Goal: Find specific page/section: Find specific page/section

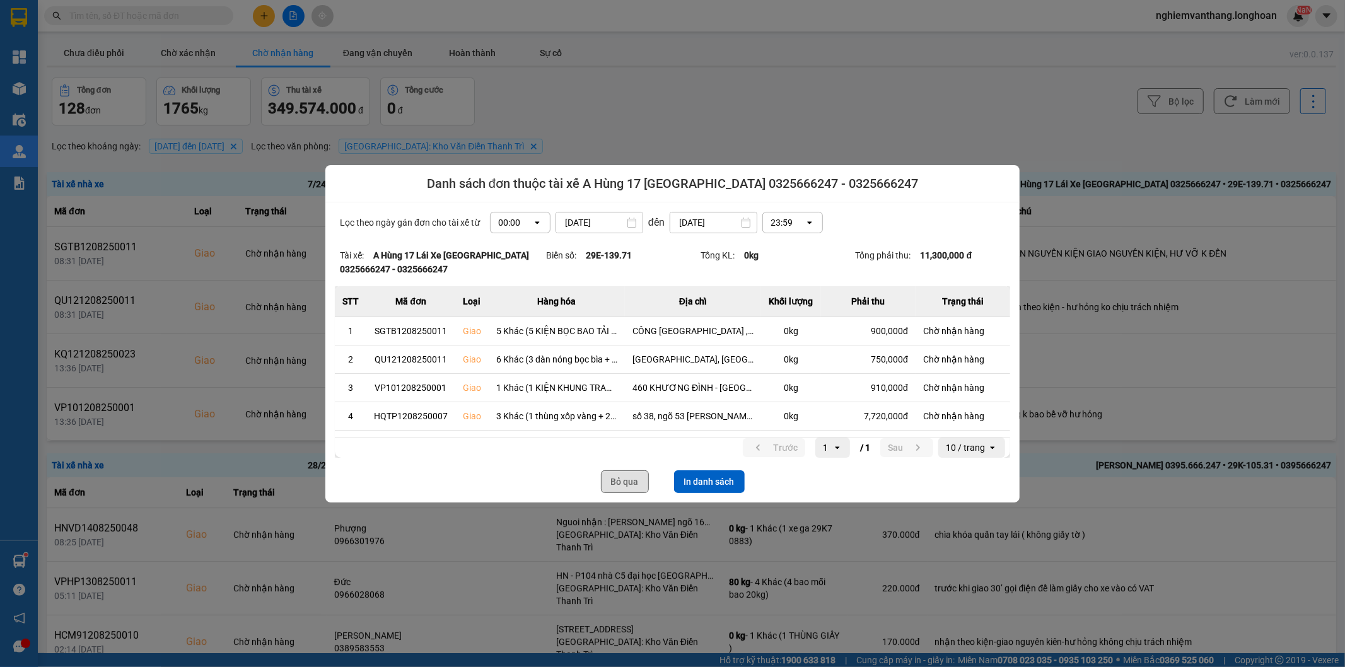
click at [622, 487] on button "Bỏ qua" at bounding box center [625, 481] width 48 height 23
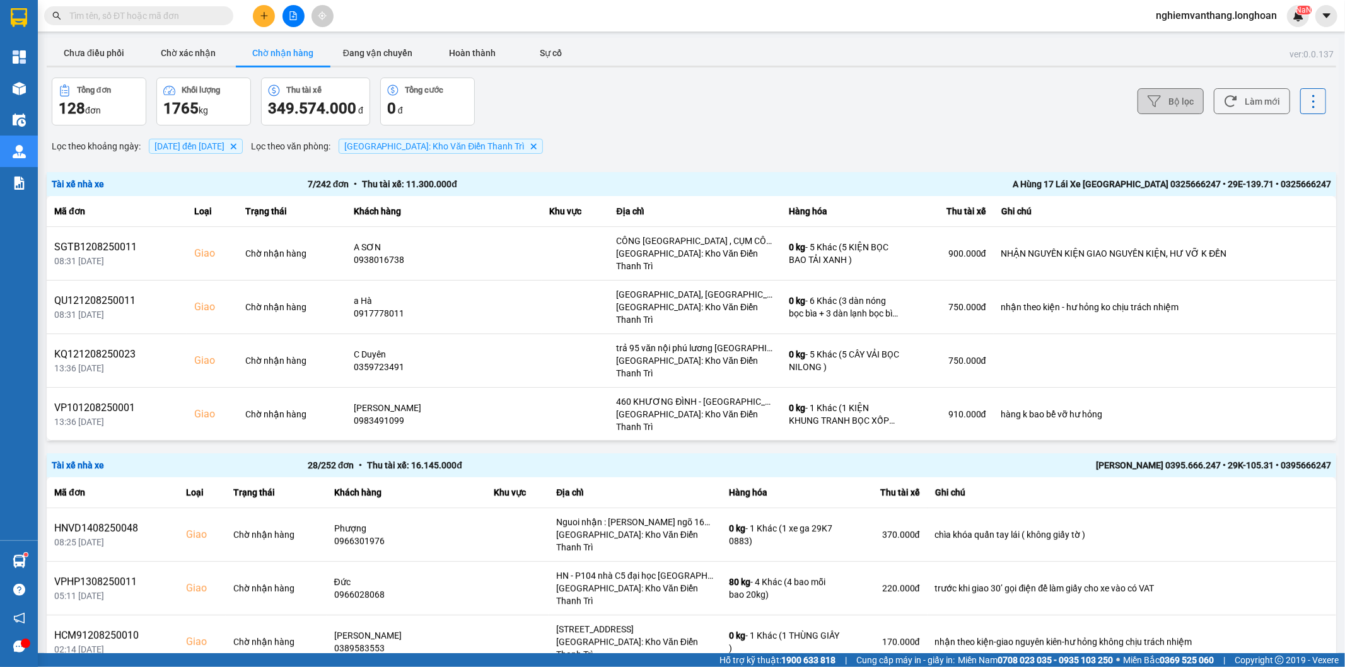
click at [1163, 105] on button "Bộ lọc" at bounding box center [1171, 101] width 66 height 26
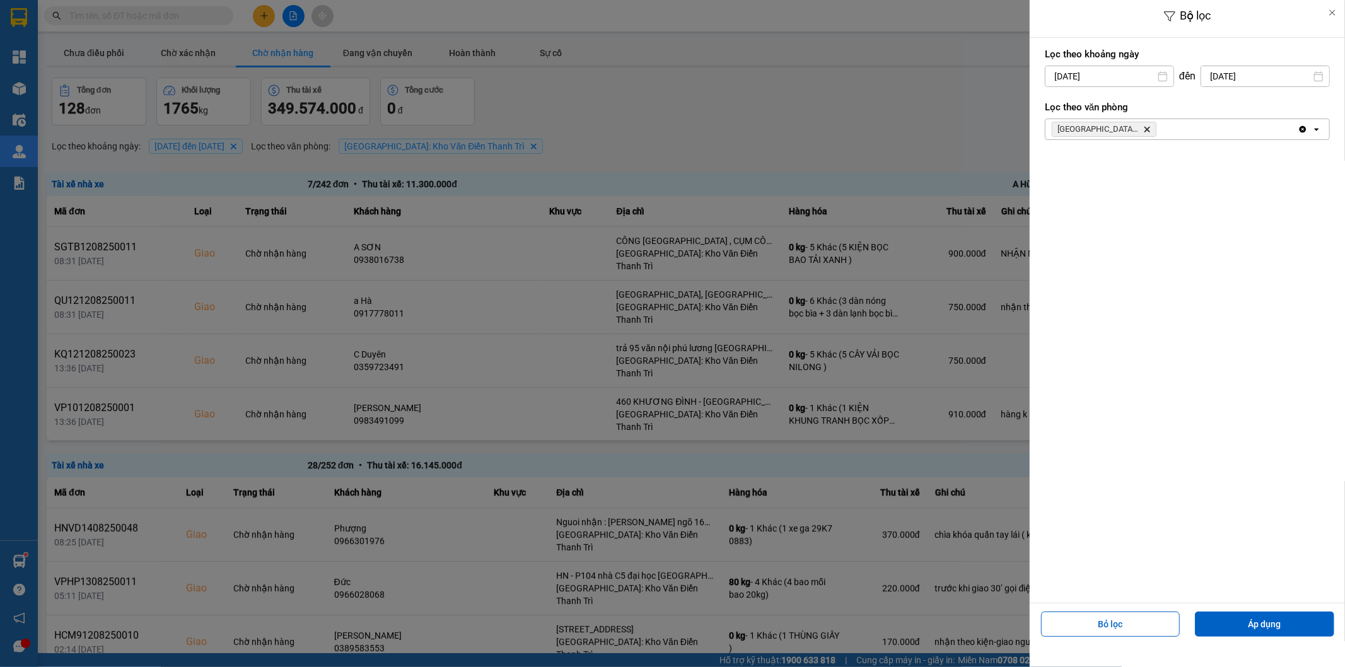
click at [1144, 129] on icon "Delete" at bounding box center [1147, 129] width 8 height 8
click at [1144, 129] on div "Chọn văn phòng" at bounding box center [1178, 129] width 266 height 20
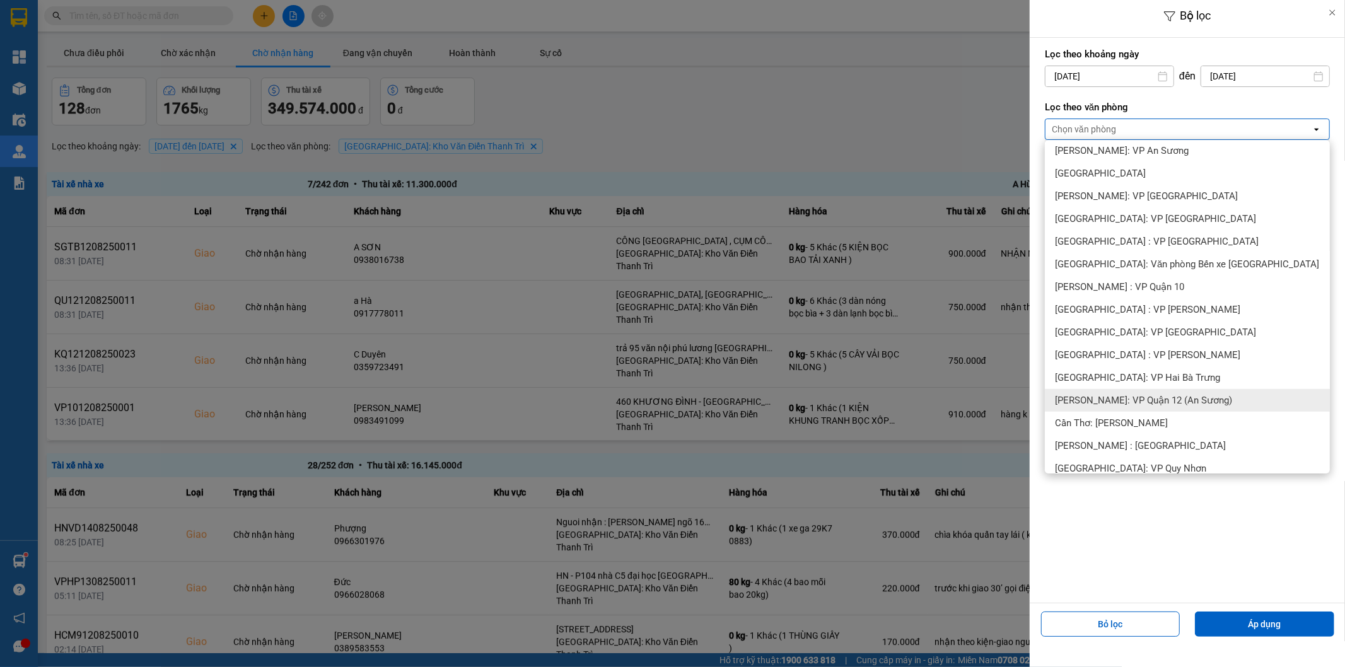
scroll to position [280, 0]
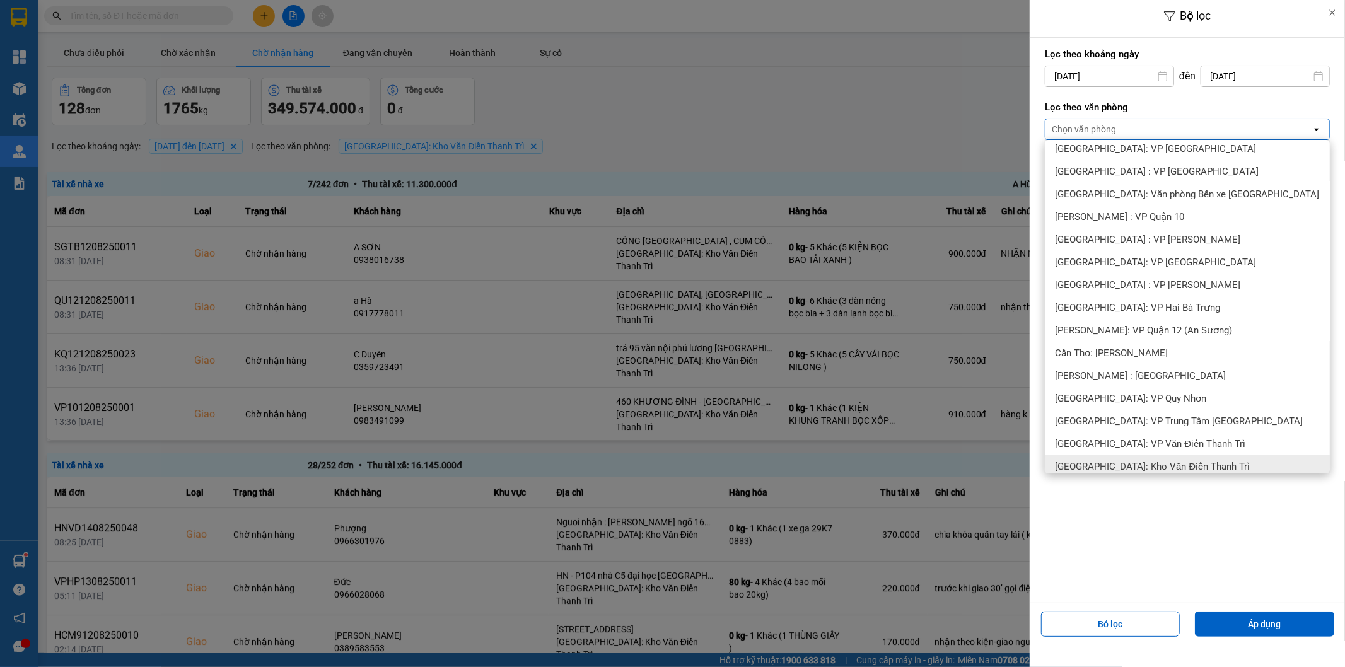
click at [1102, 462] on span "[GEOGRAPHIC_DATA]: Kho Văn Điển Thanh Trì" at bounding box center [1152, 466] width 195 height 13
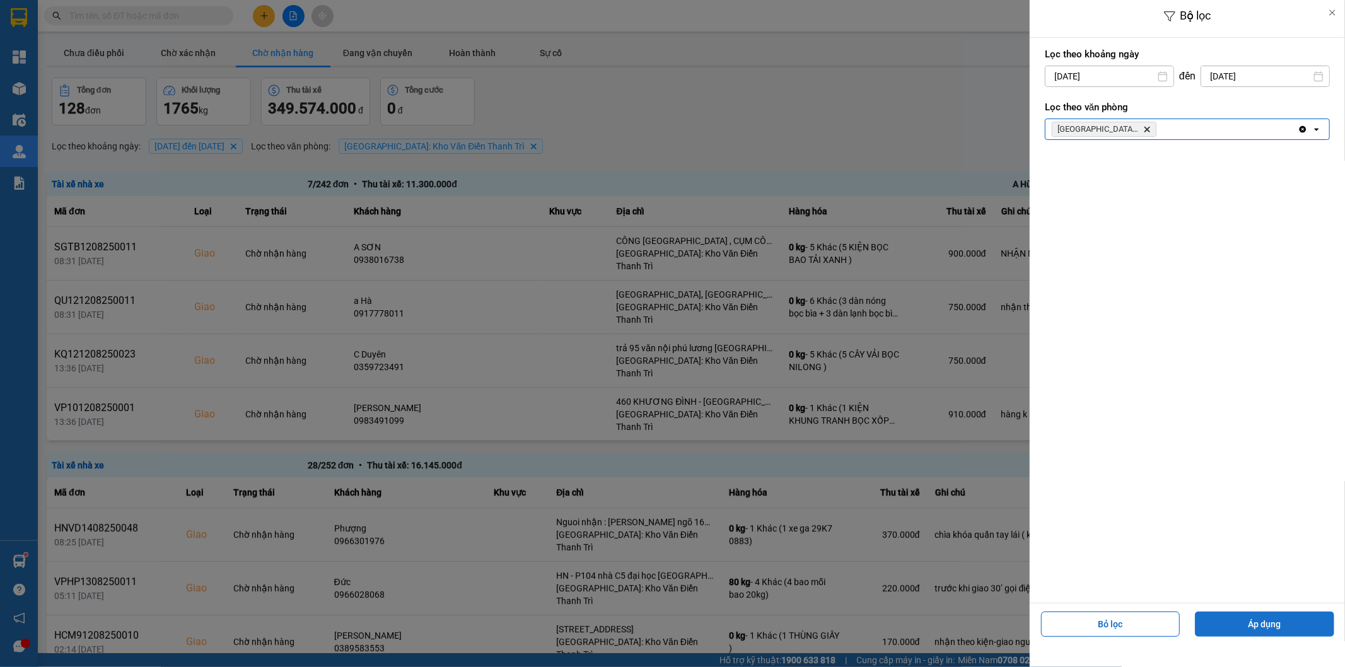
click at [1261, 632] on button "Áp dụng" at bounding box center [1264, 624] width 139 height 25
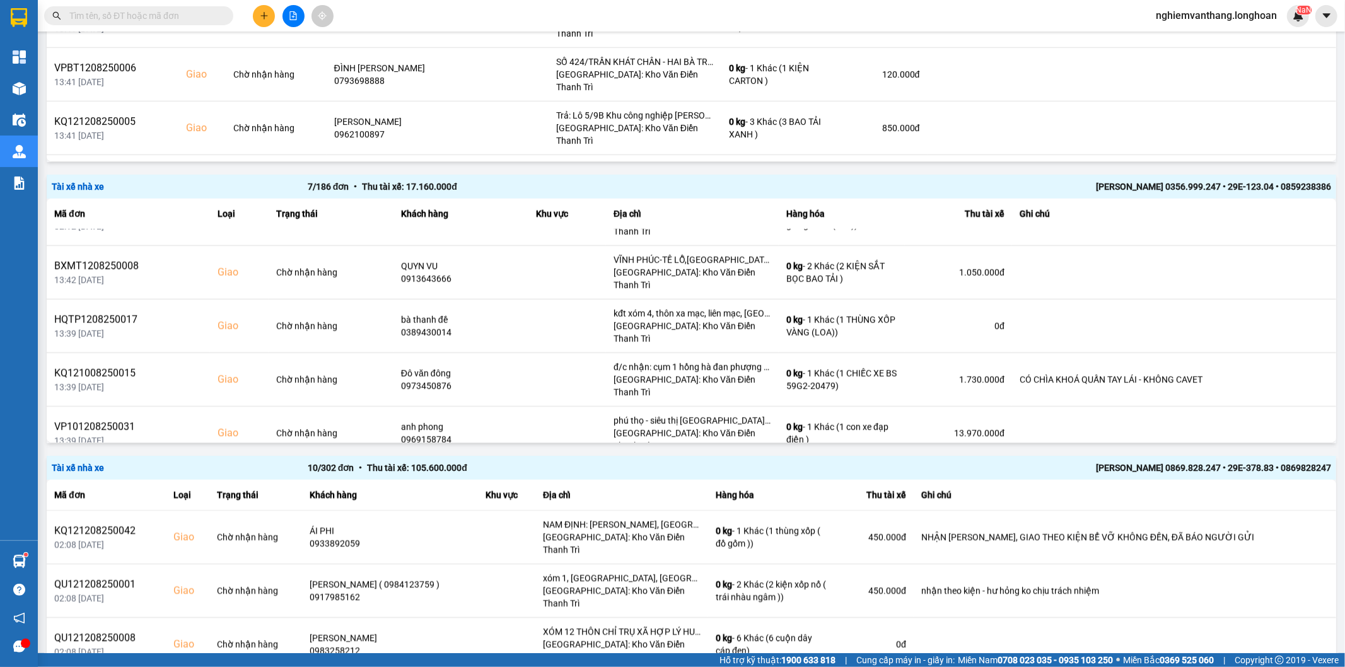
scroll to position [771, 0]
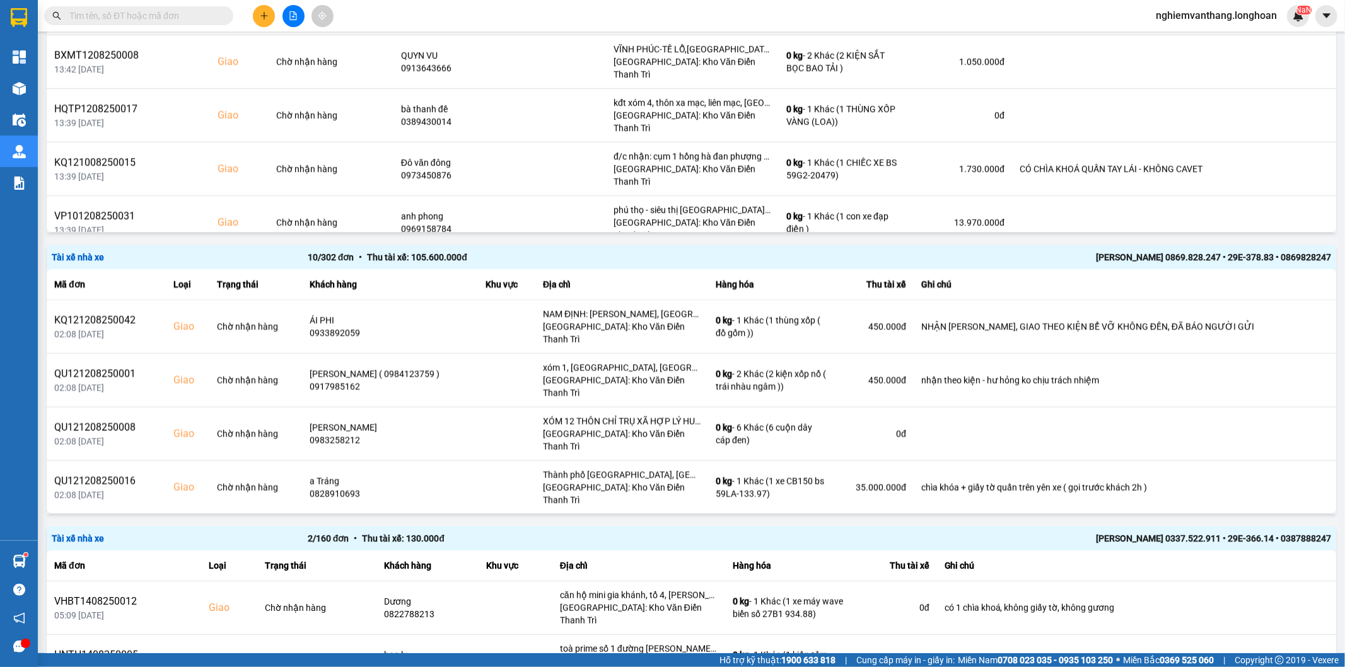
click at [1117, 255] on div "[PERSON_NAME] 0869.828.247 • 29E-378.83 • 0869828247" at bounding box center [1075, 257] width 512 height 14
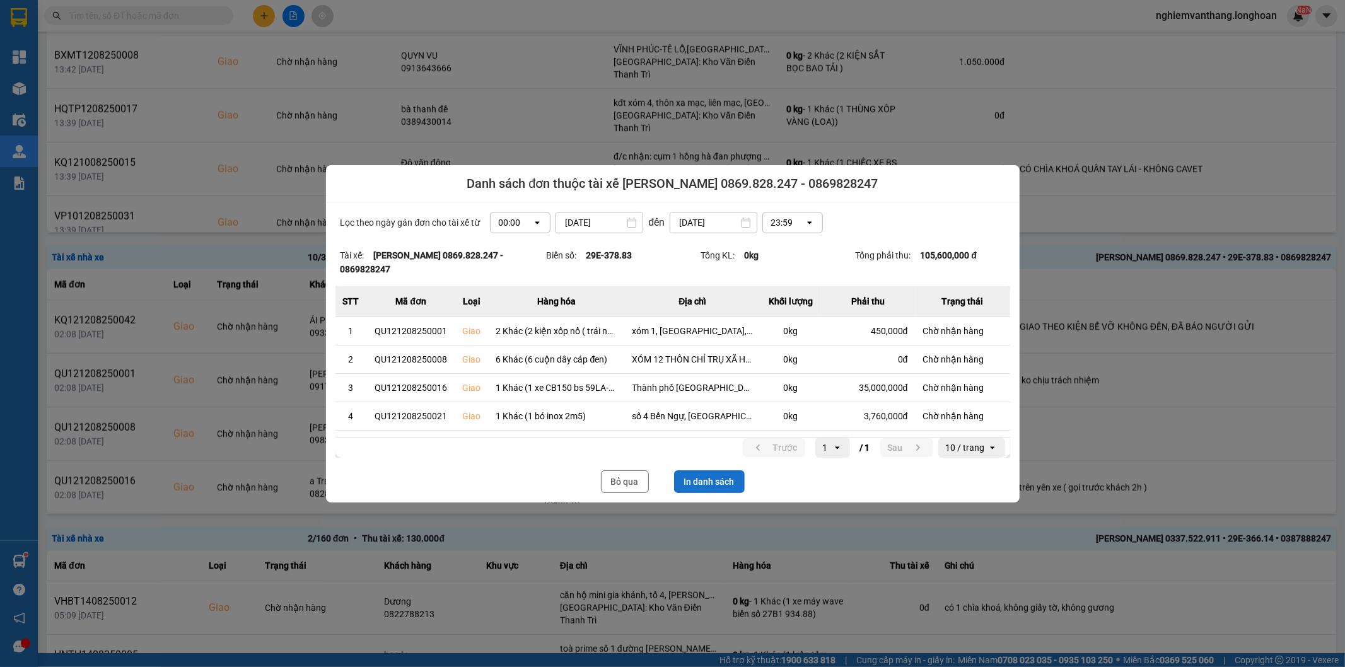
click at [703, 482] on button "In danh sách" at bounding box center [709, 481] width 71 height 23
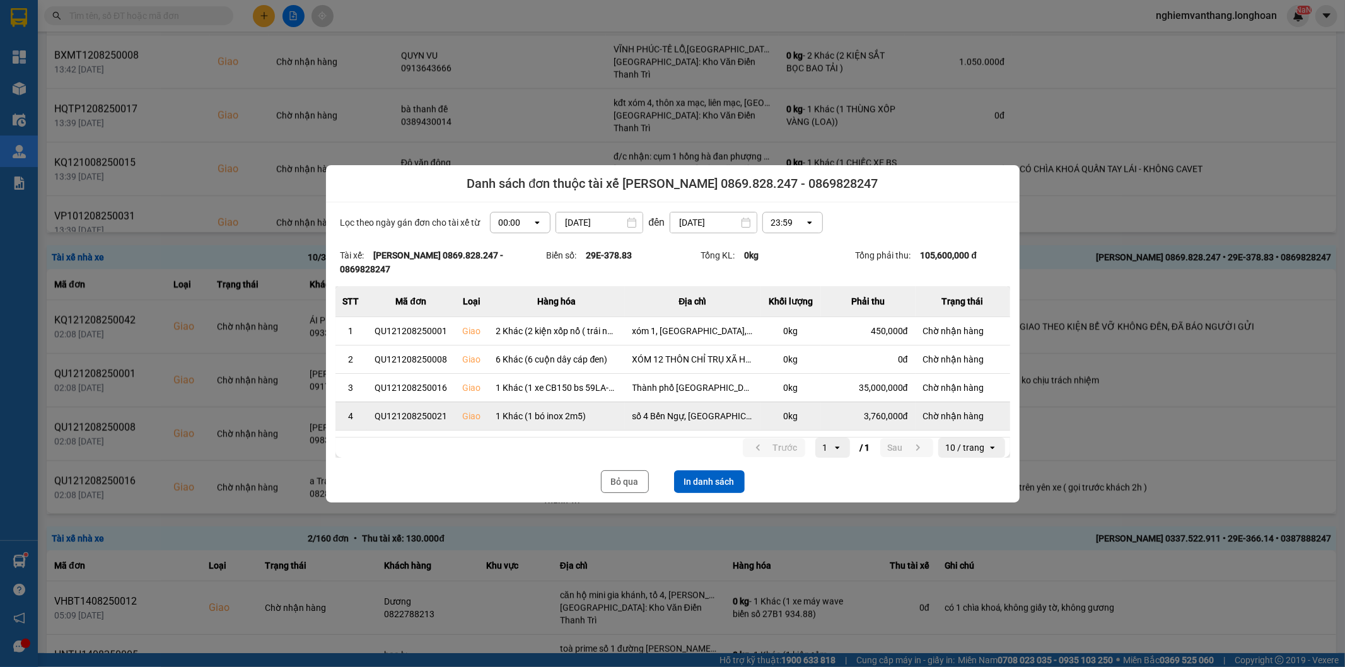
scroll to position [0, 0]
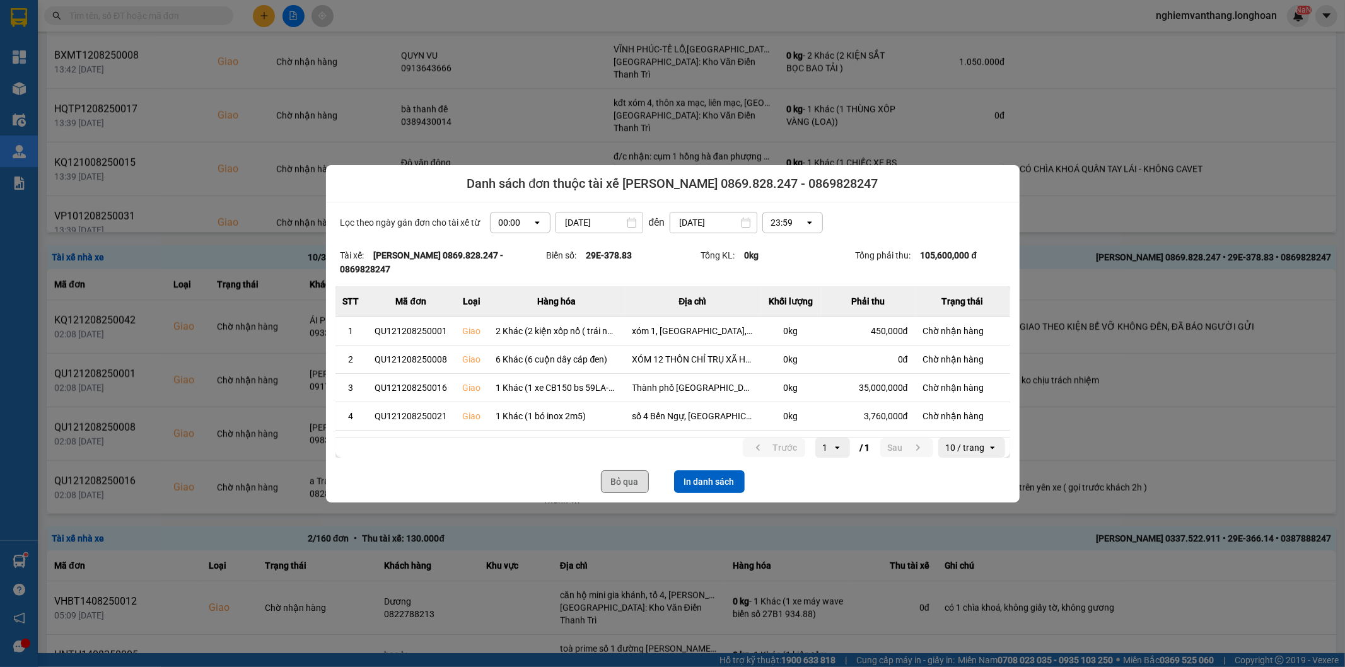
click at [632, 479] on button "Bỏ qua" at bounding box center [625, 481] width 48 height 23
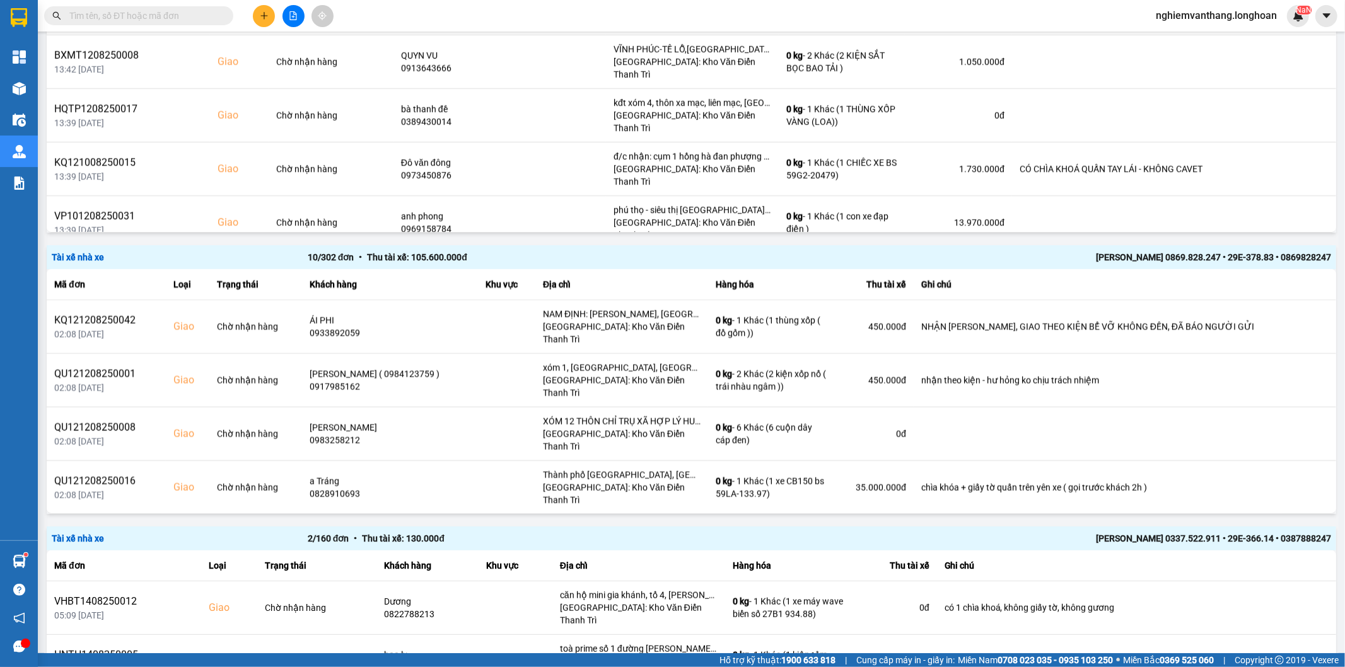
click at [1126, 252] on div "[PERSON_NAME] 0869.828.247 • 29E-378.83 • 0869828247" at bounding box center [1075, 257] width 512 height 14
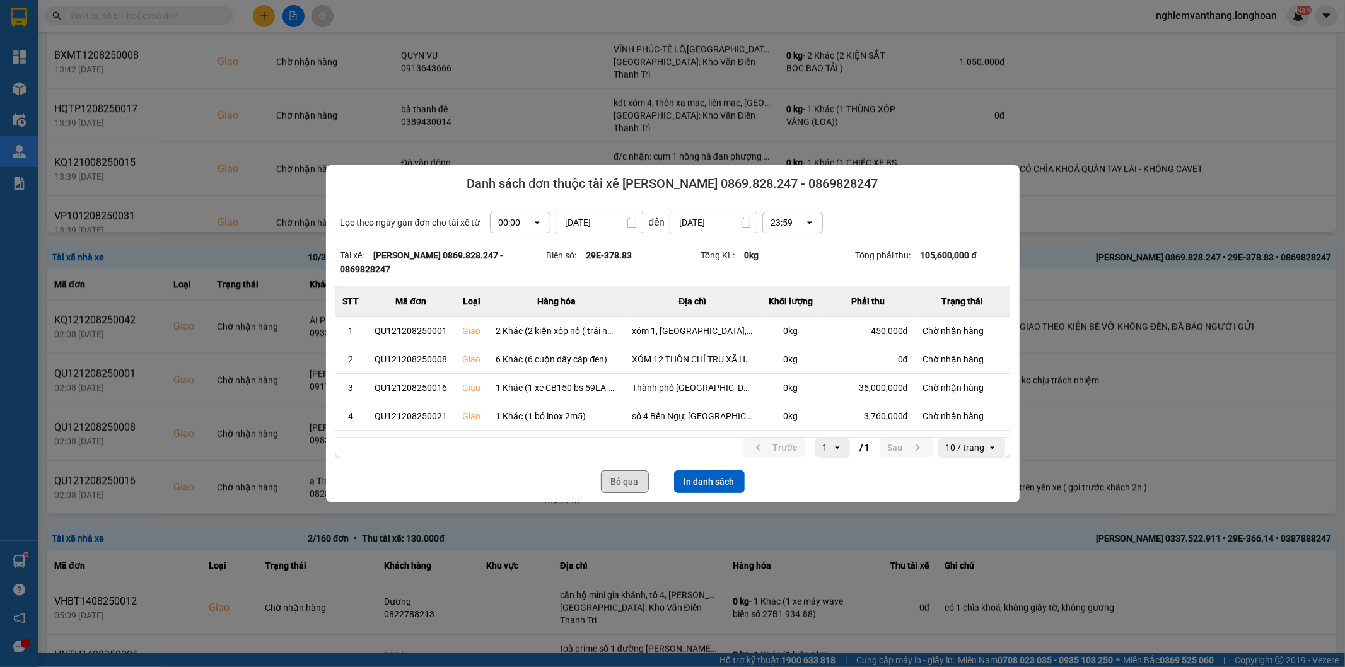
click at [622, 475] on button "Bỏ qua" at bounding box center [625, 481] width 48 height 23
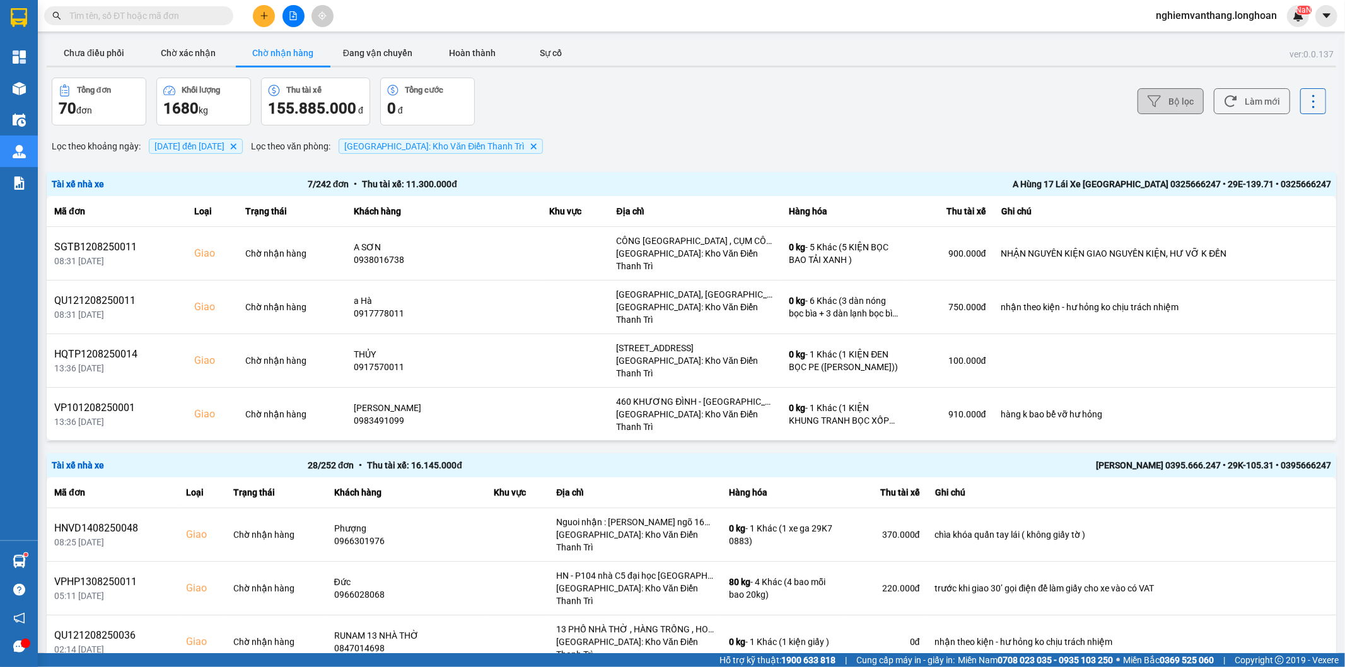
click at [1153, 96] on button "Bộ lọc" at bounding box center [1171, 101] width 66 height 26
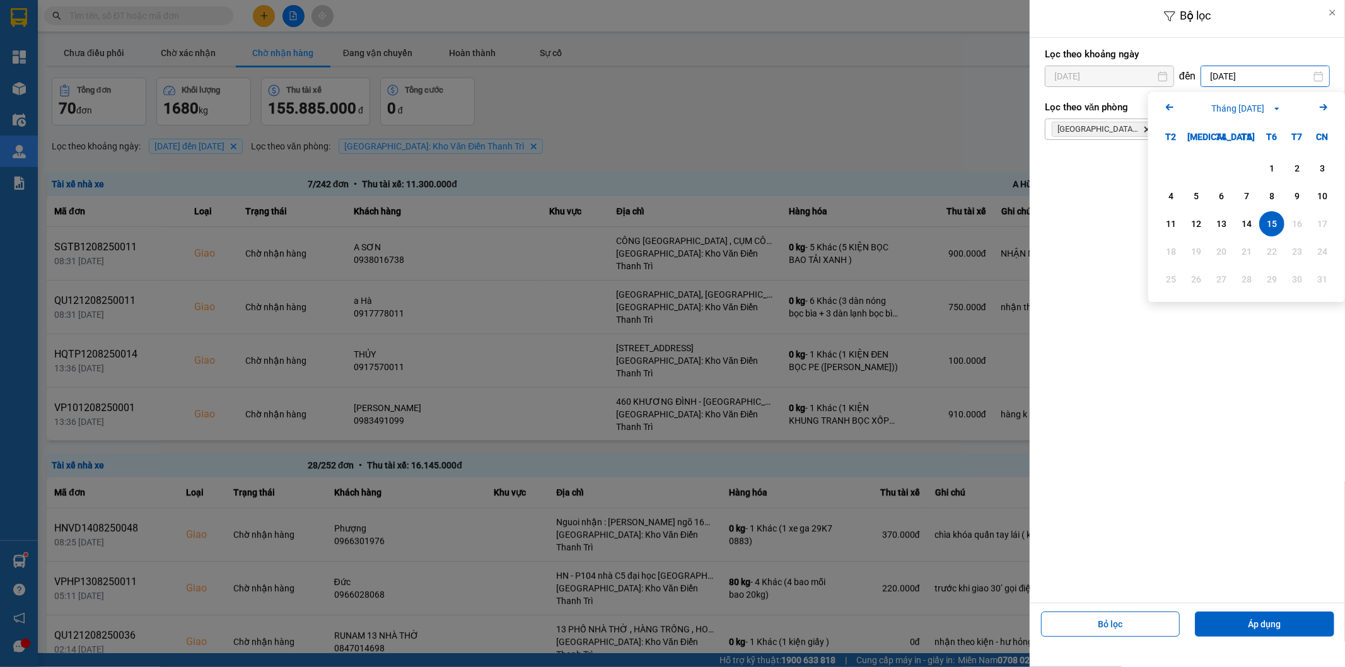
click at [1211, 66] on input "[DATE]" at bounding box center [1265, 76] width 128 height 20
drag, startPoint x: 1264, startPoint y: 221, endPoint x: 1263, endPoint y: 211, distance: 10.1
click at [1263, 218] on div "15" at bounding box center [1272, 223] width 18 height 15
click at [1149, 131] on icon "Hà Nội: Kho Văn Điển Thanh Trì, close by backspace" at bounding box center [1147, 130] width 6 height 6
click at [1149, 131] on div "Chọn văn phòng" at bounding box center [1178, 129] width 266 height 20
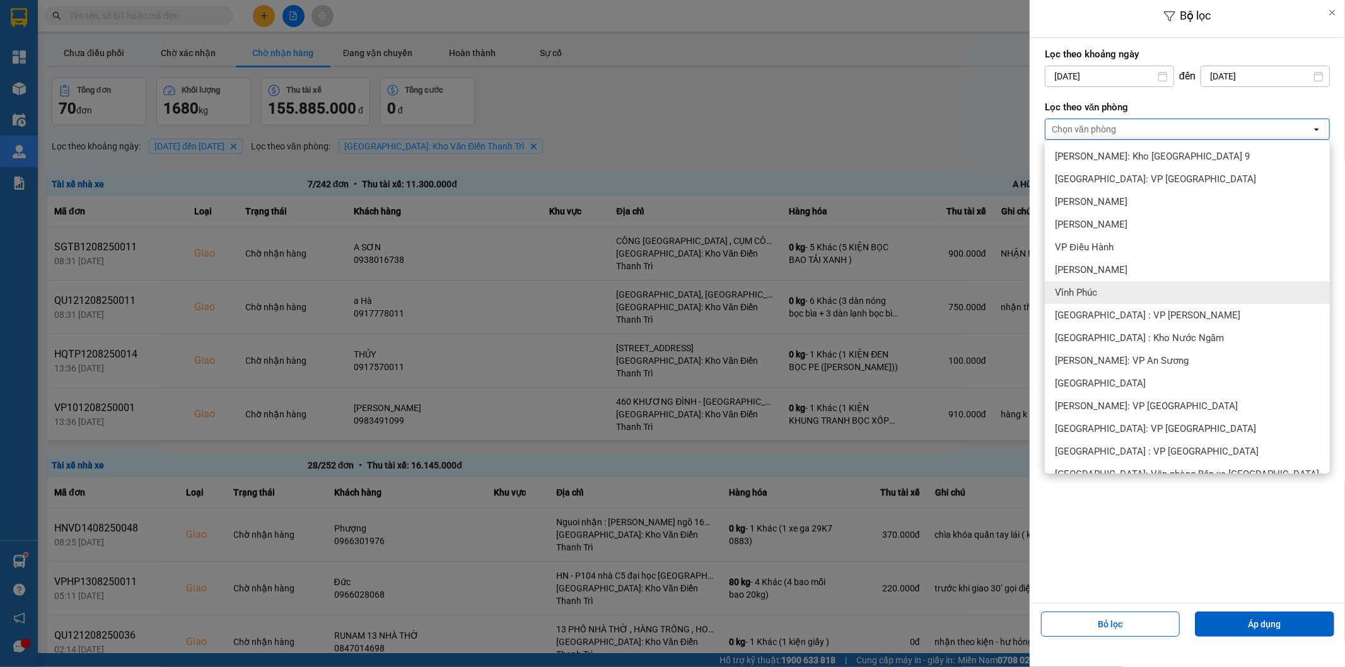
scroll to position [350, 0]
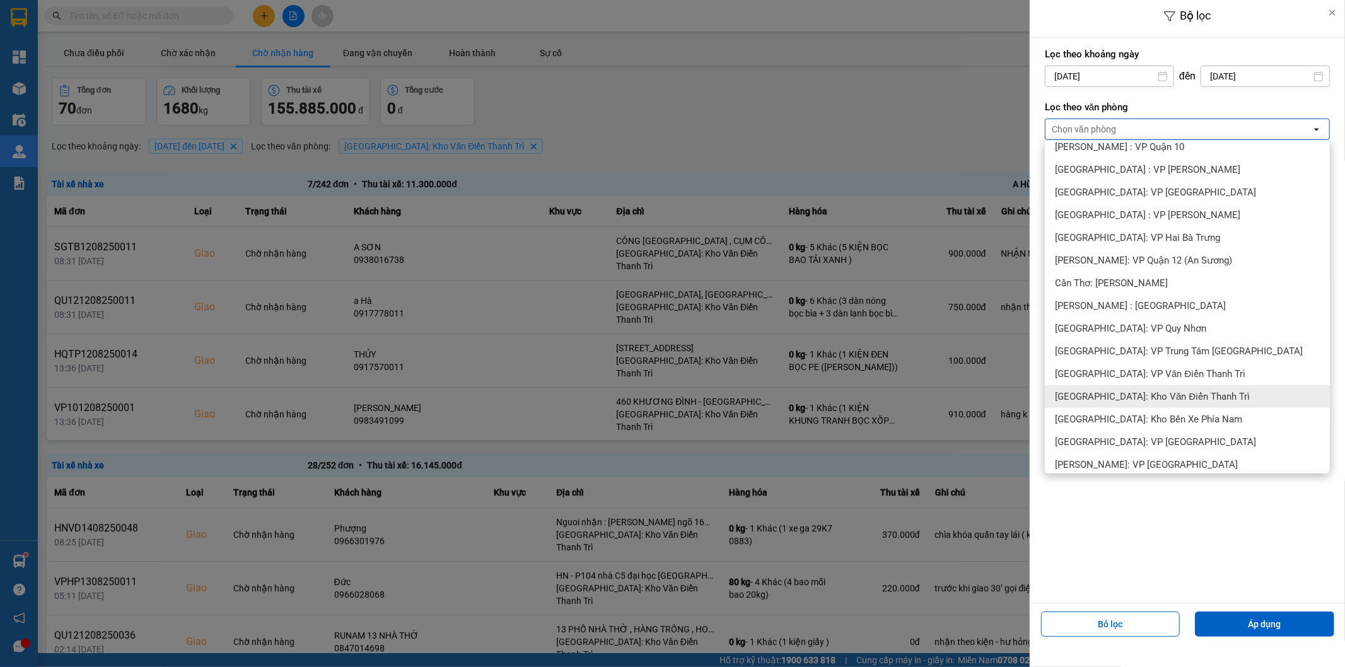
click at [1138, 390] on span "[GEOGRAPHIC_DATA]: Kho Văn Điển Thanh Trì" at bounding box center [1152, 396] width 195 height 13
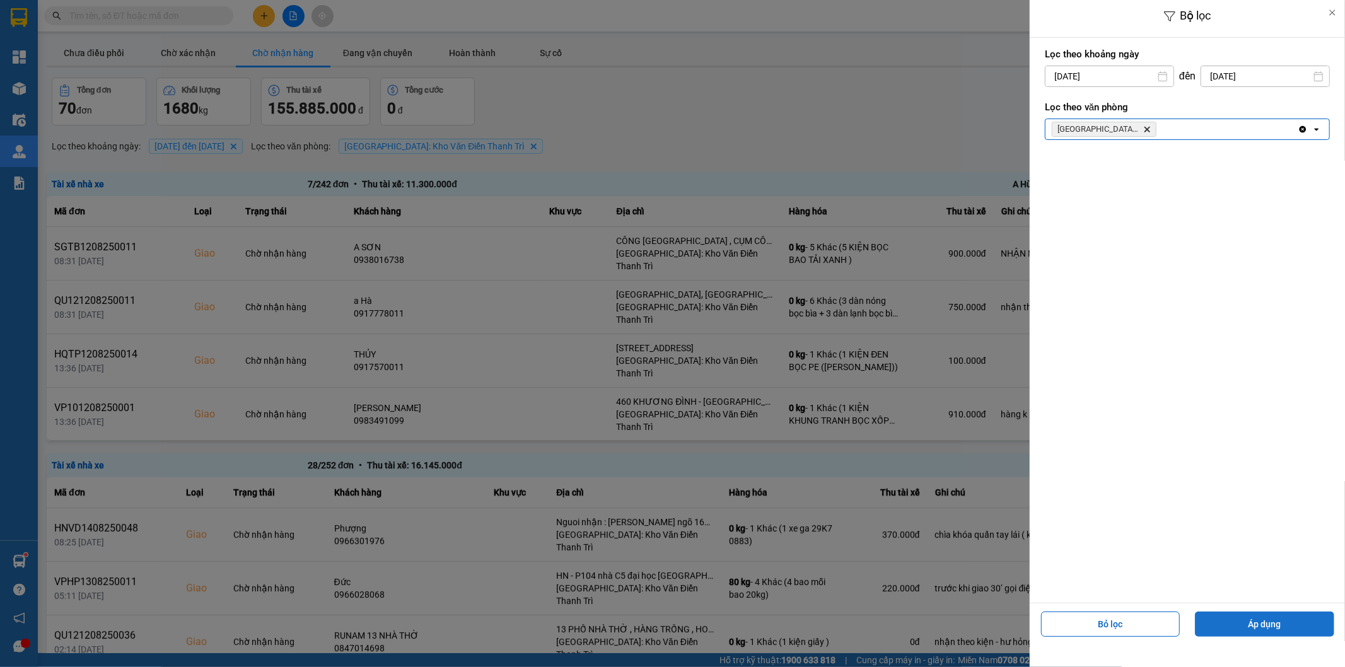
click at [1285, 622] on button "Áp dụng" at bounding box center [1264, 624] width 139 height 25
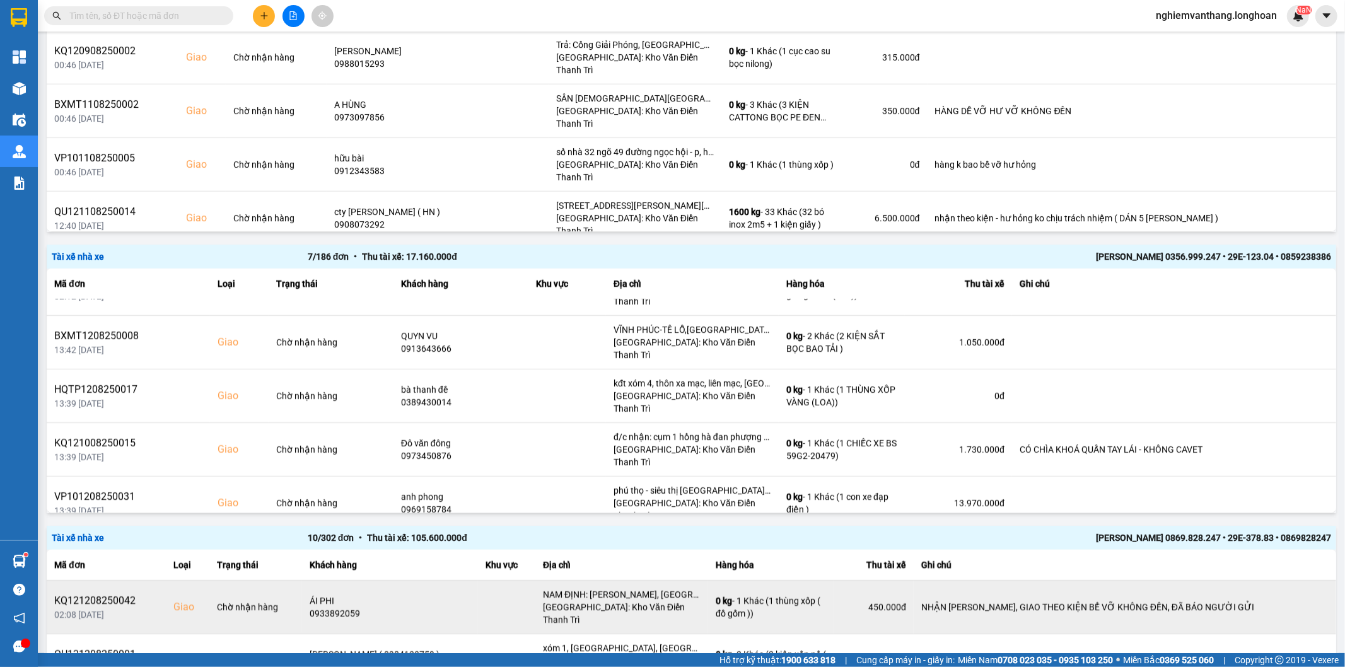
scroll to position [560, 0]
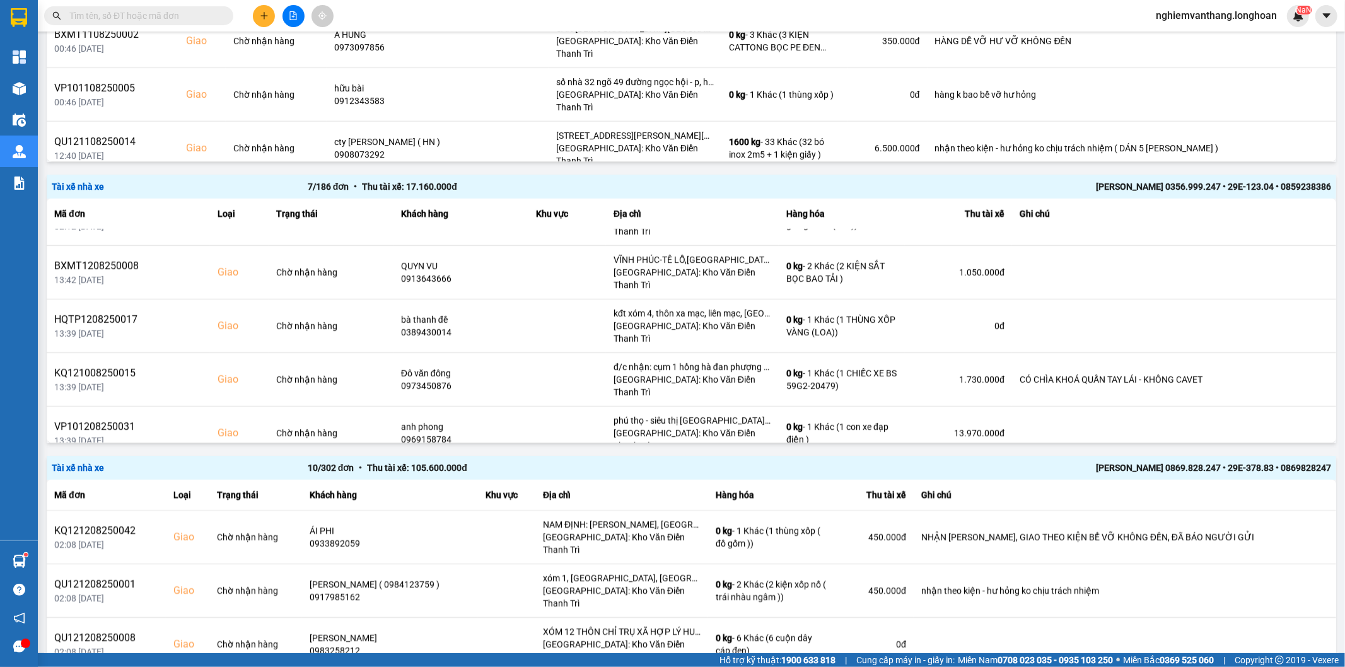
click at [1136, 463] on div "[PERSON_NAME] 0869.828.247 • 29E-378.83 • 0869828247" at bounding box center [1075, 468] width 512 height 14
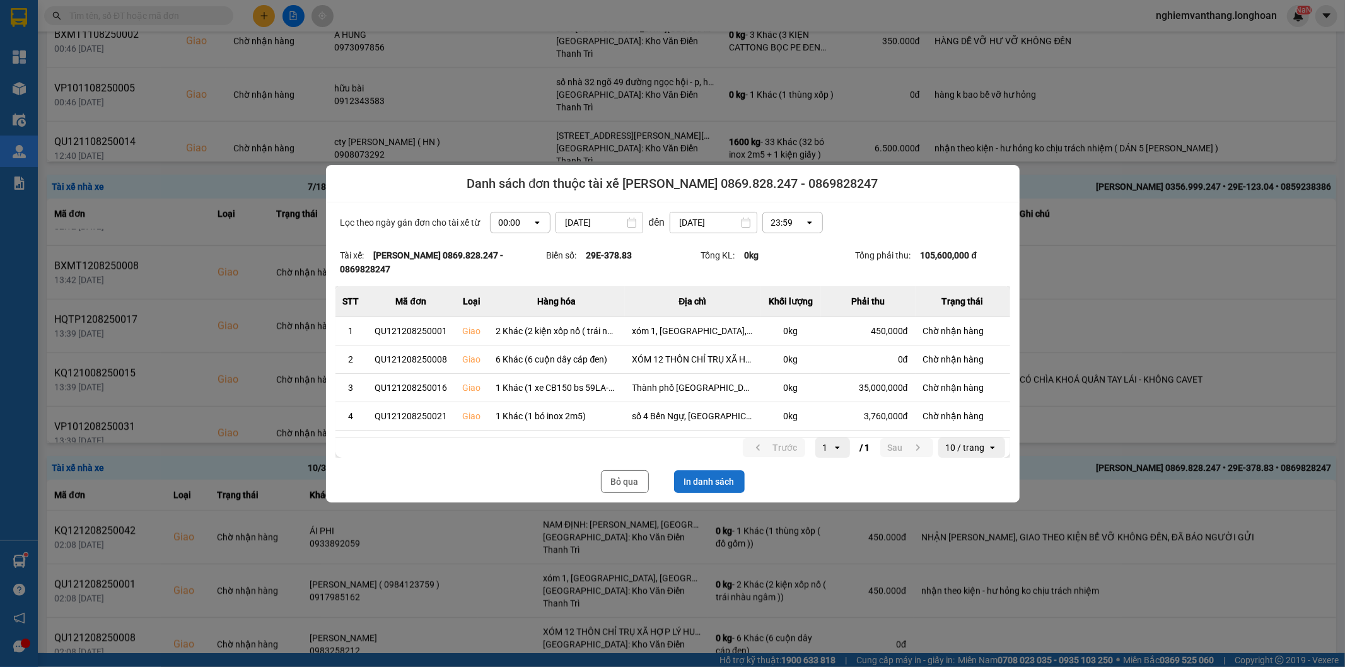
click at [719, 474] on button "In danh sách" at bounding box center [709, 481] width 71 height 23
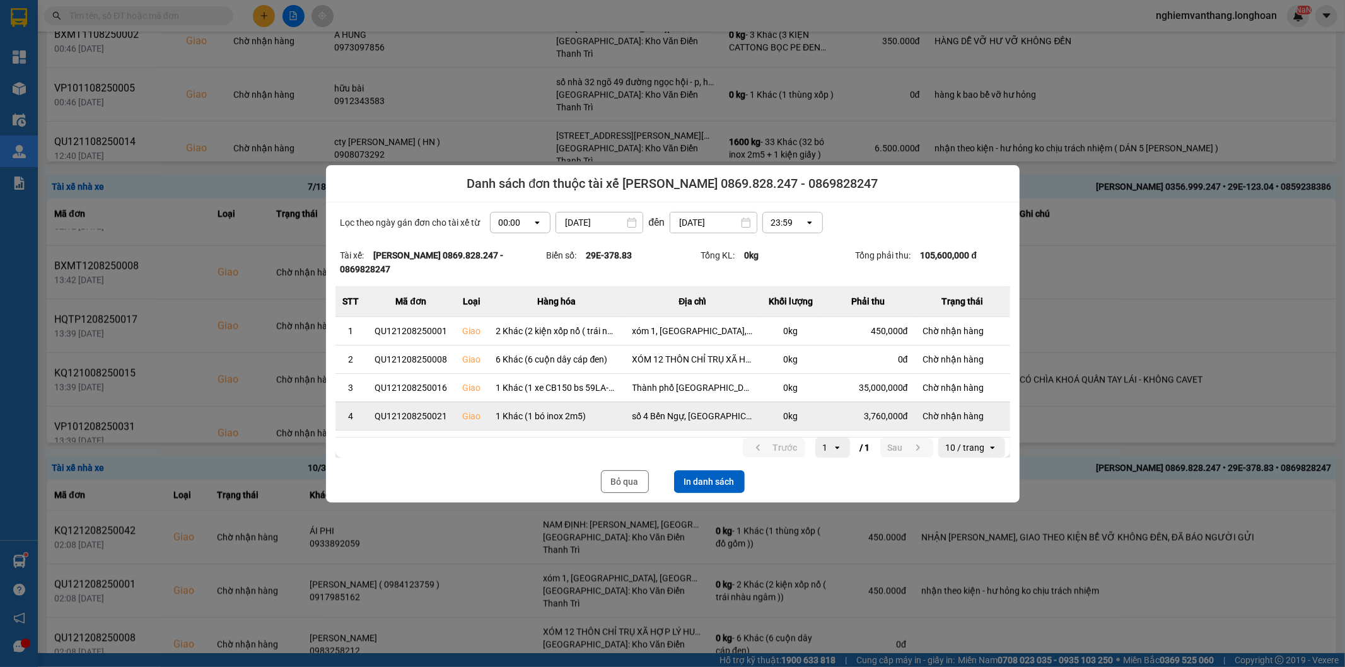
scroll to position [0, 0]
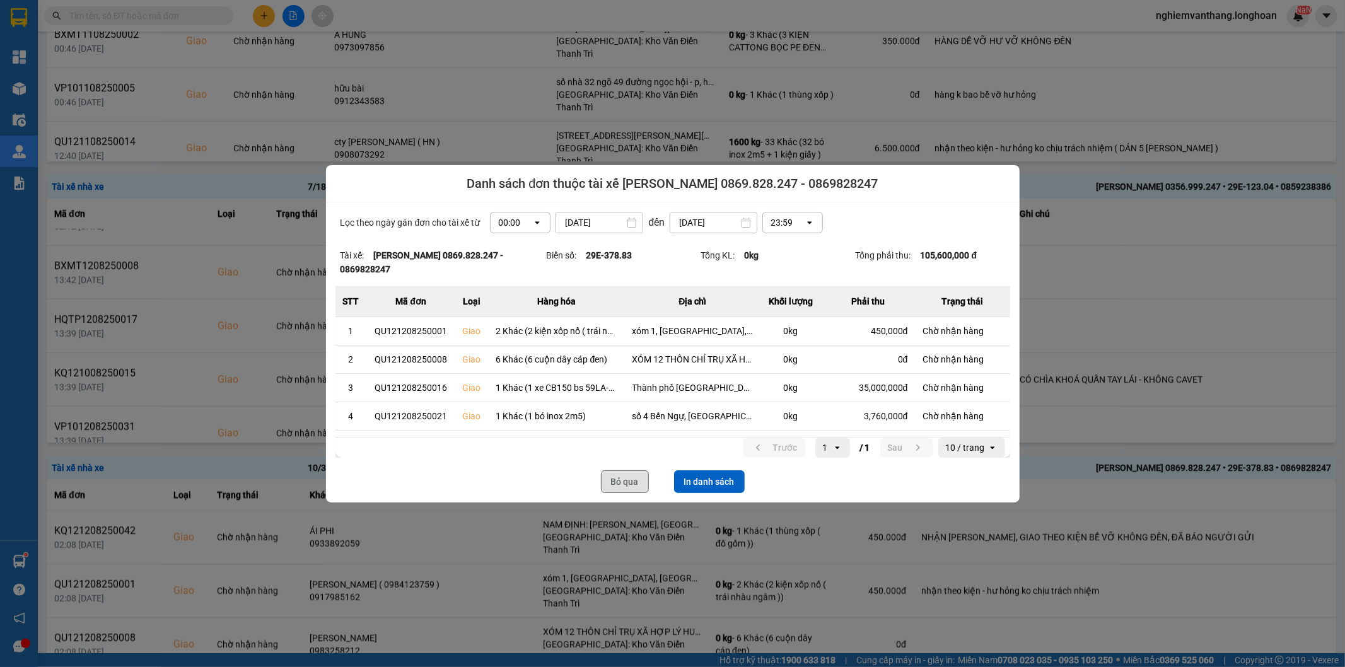
click at [613, 470] on button "Bỏ qua" at bounding box center [625, 481] width 48 height 23
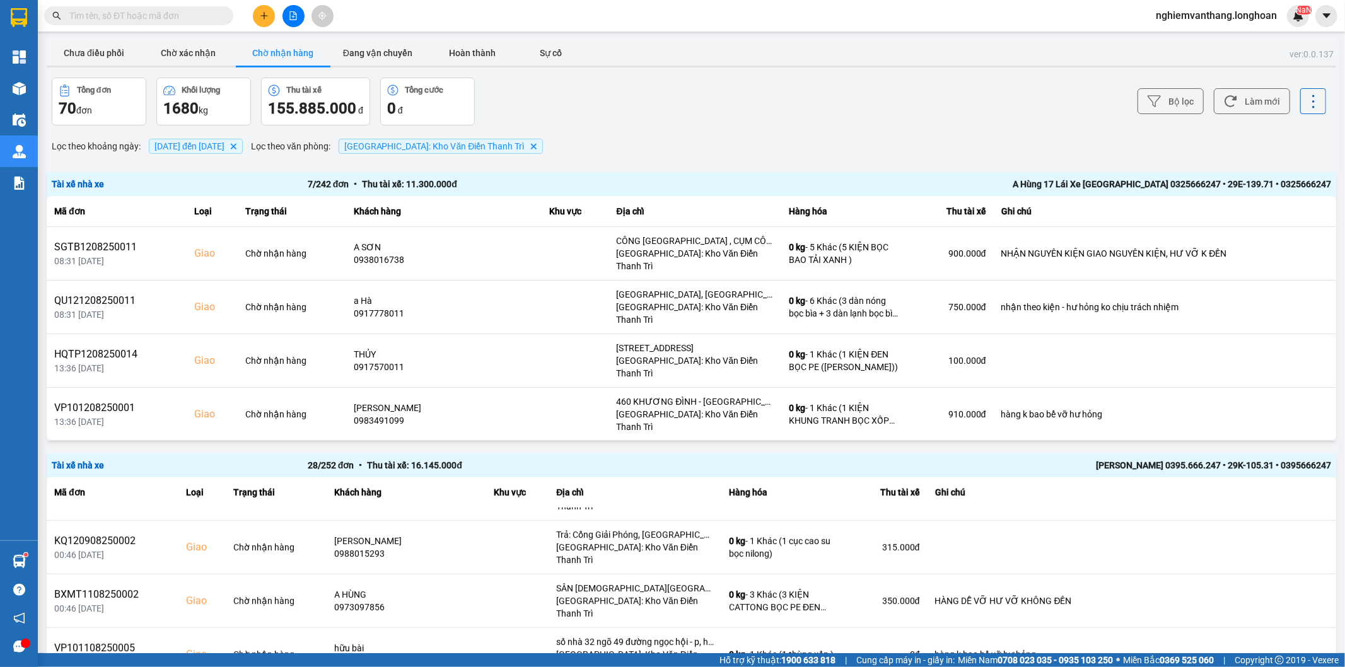
click at [1149, 87] on div "Bộ lọc Làm mới" at bounding box center [1007, 102] width 637 height 48
click at [1151, 104] on button "Bộ lọc" at bounding box center [1171, 101] width 66 height 26
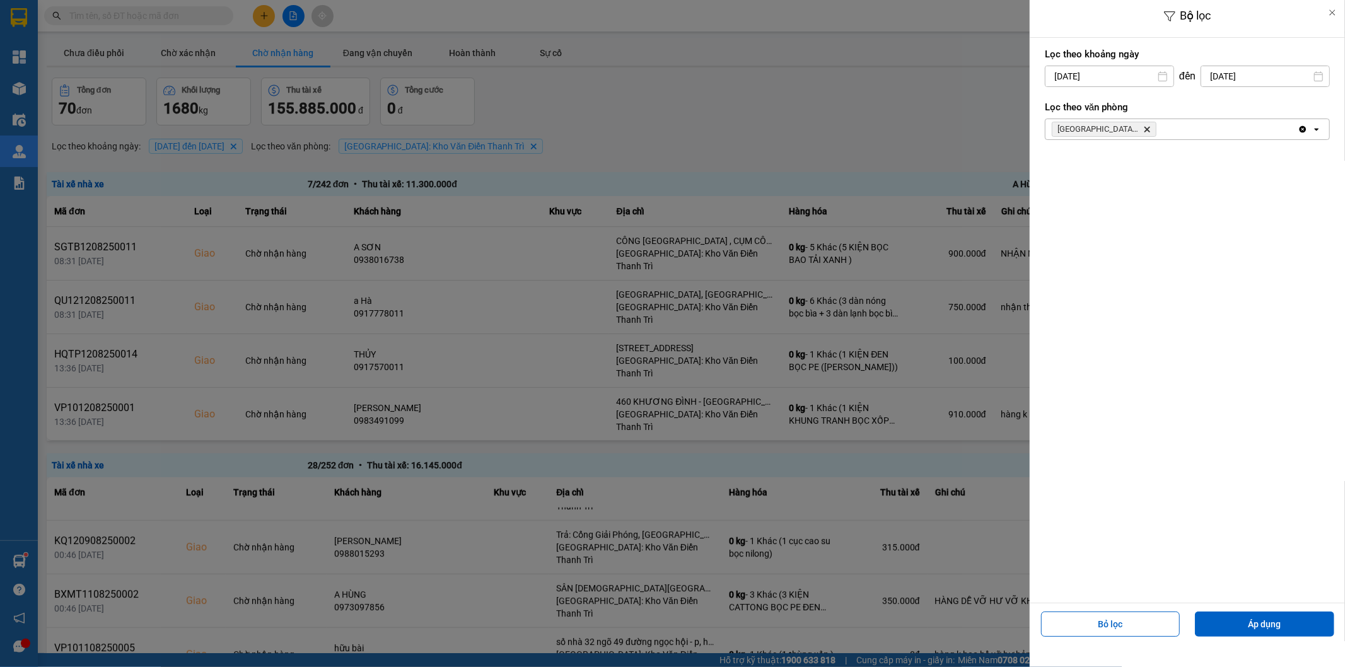
click at [1061, 66] on input "[DATE]" at bounding box center [1109, 76] width 128 height 20
drag, startPoint x: 1322, startPoint y: 265, endPoint x: 1296, endPoint y: 143, distance: 124.3
click at [1327, 253] on div "Lọc theo khoảng [DATE] Press the down arrow key to interact with the calendar a…" at bounding box center [1187, 320] width 315 height 565
click at [1149, 126] on icon "Delete" at bounding box center [1147, 129] width 8 height 8
click at [1149, 126] on div "Chọn văn phòng" at bounding box center [1178, 129] width 266 height 20
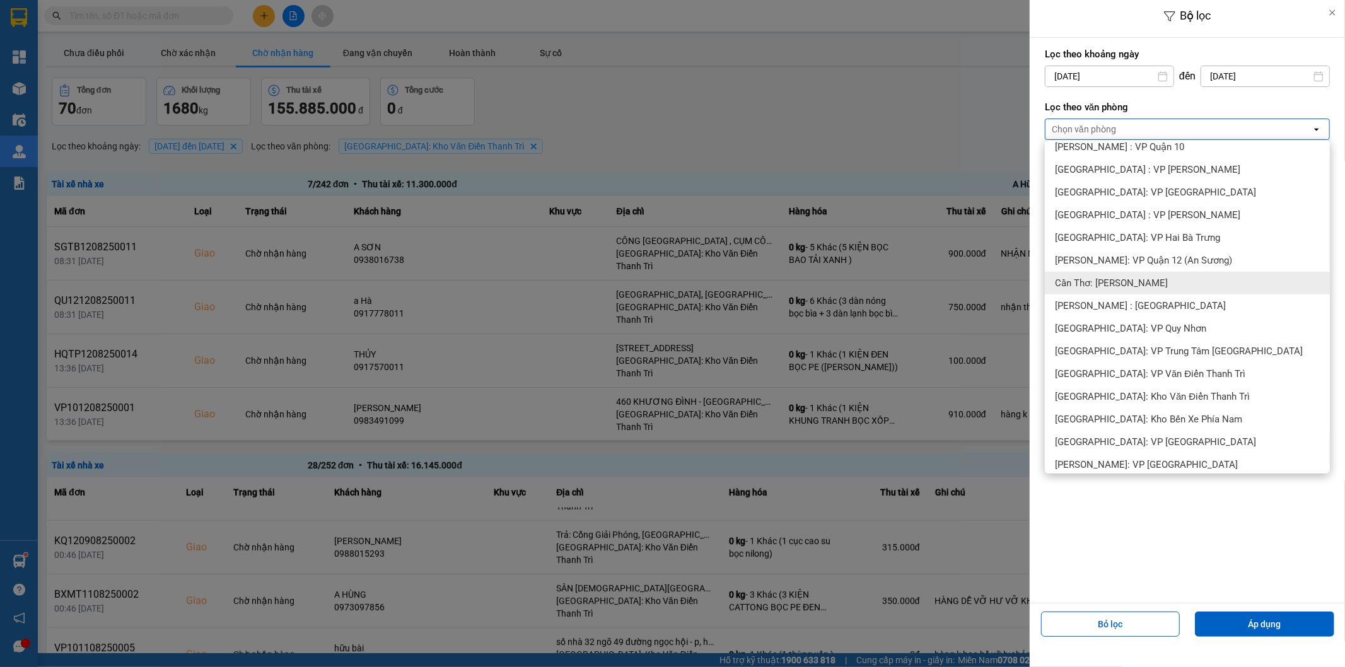
scroll to position [420, 0]
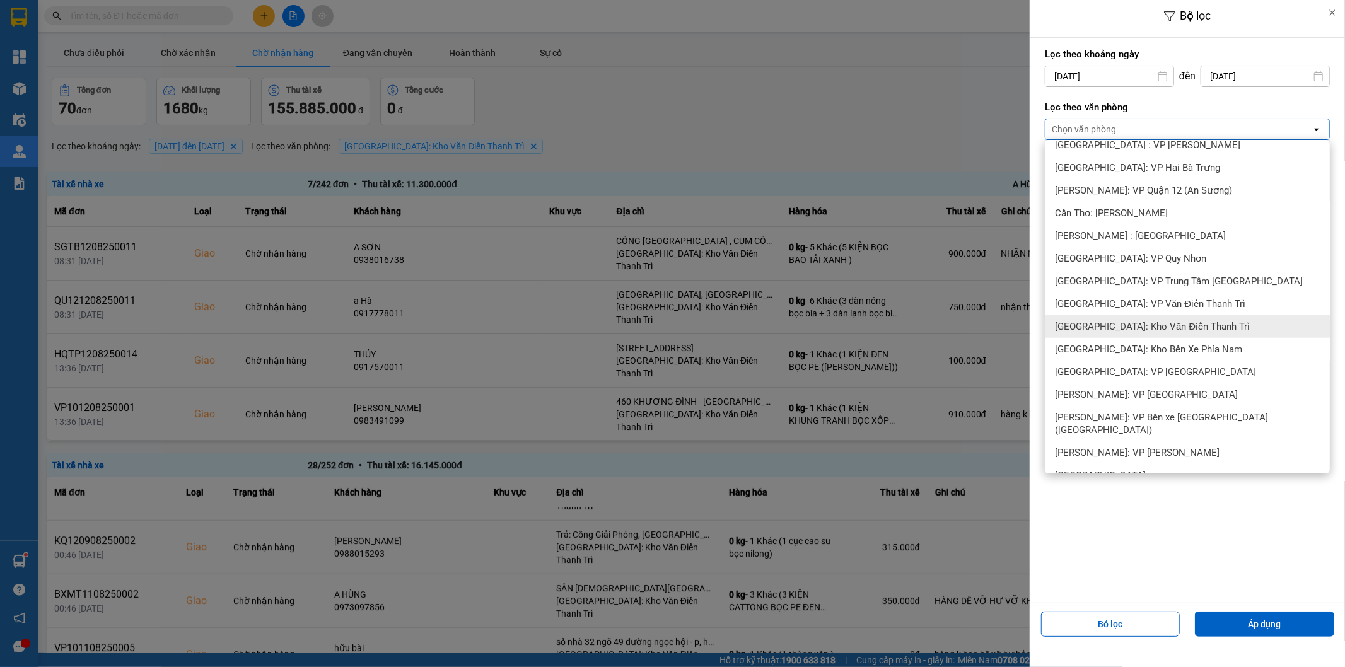
click at [1152, 320] on span "[GEOGRAPHIC_DATA]: Kho Văn Điển Thanh Trì" at bounding box center [1152, 326] width 195 height 13
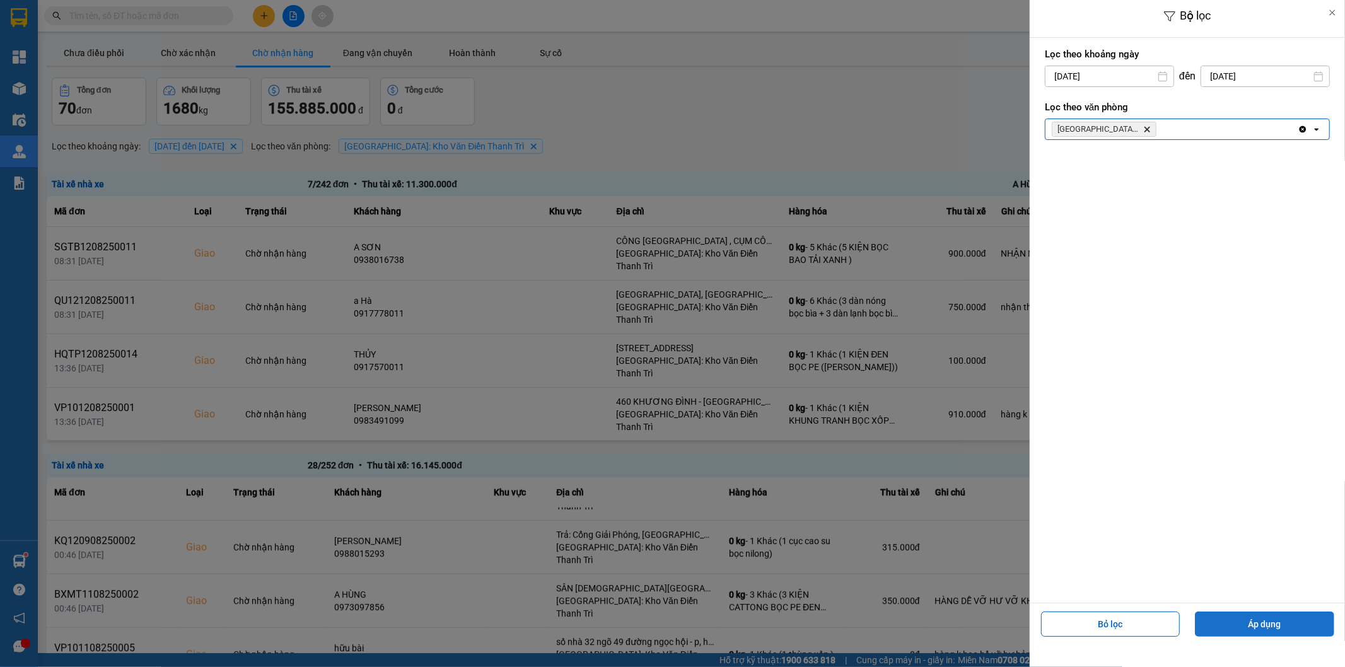
click at [1256, 631] on button "Áp dụng" at bounding box center [1264, 624] width 139 height 25
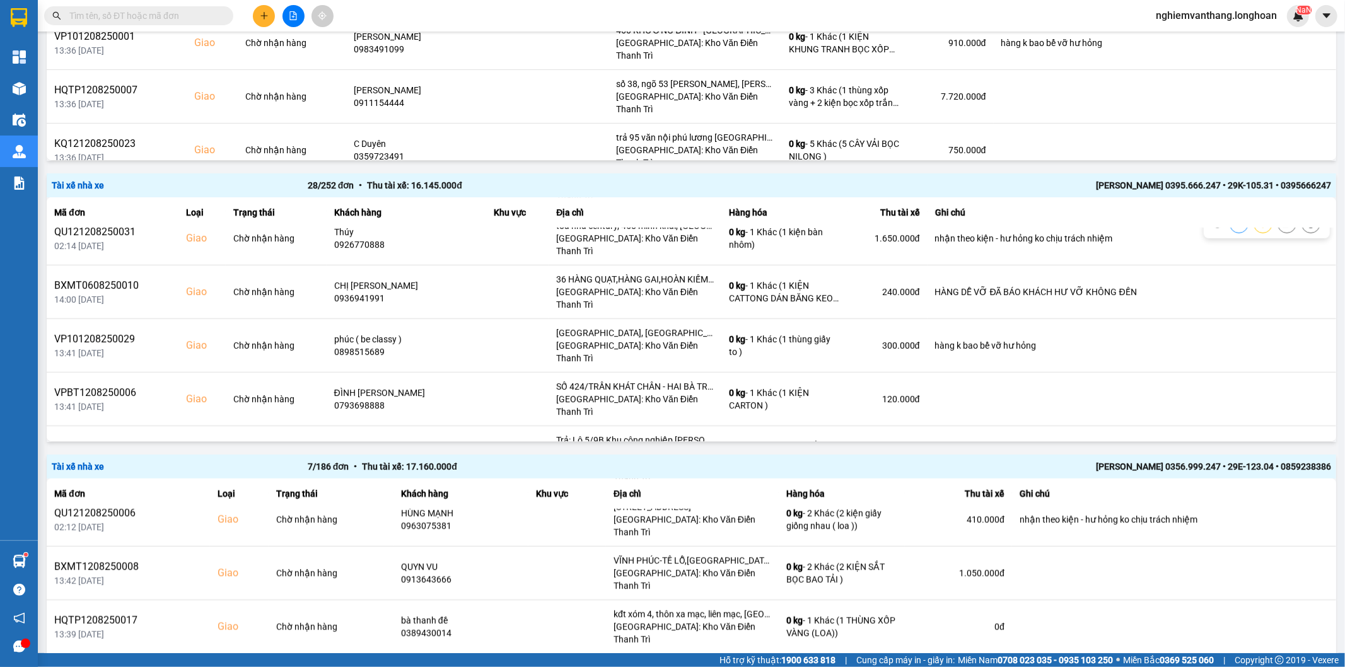
scroll to position [936, 0]
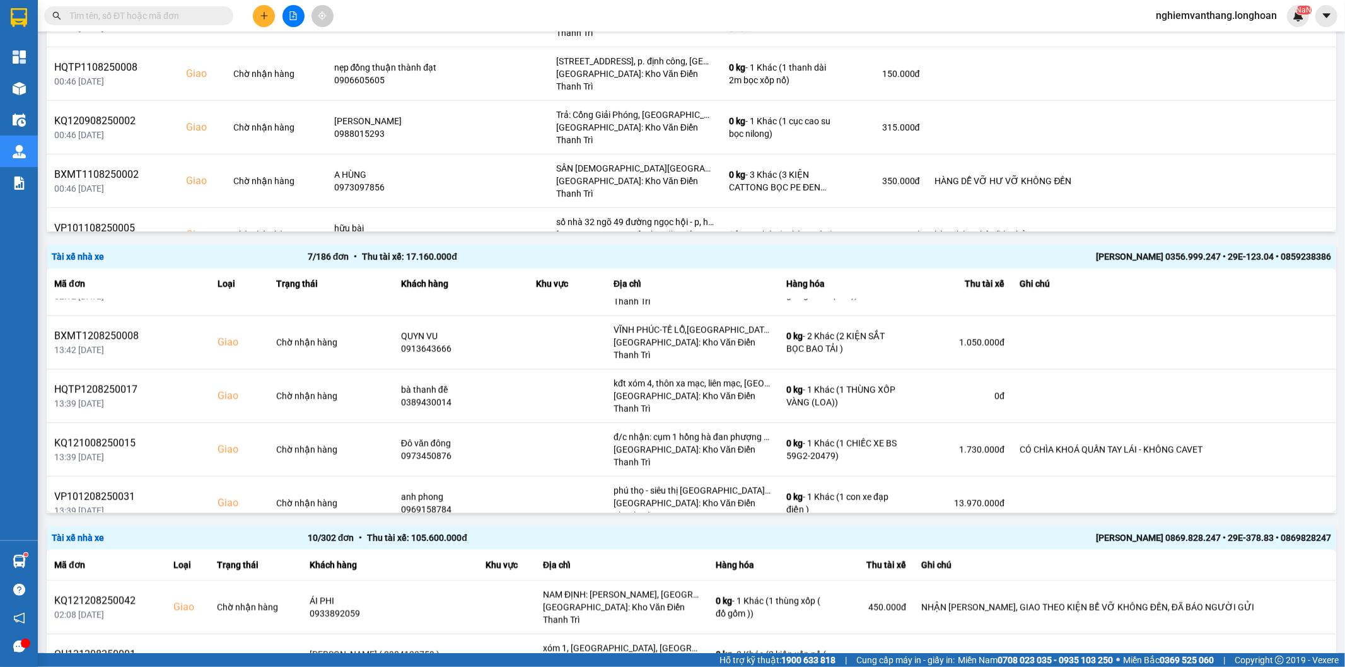
click at [1122, 535] on div "[PERSON_NAME] 0869.828.247 • 29E-378.83 • 0869828247" at bounding box center [1075, 538] width 512 height 14
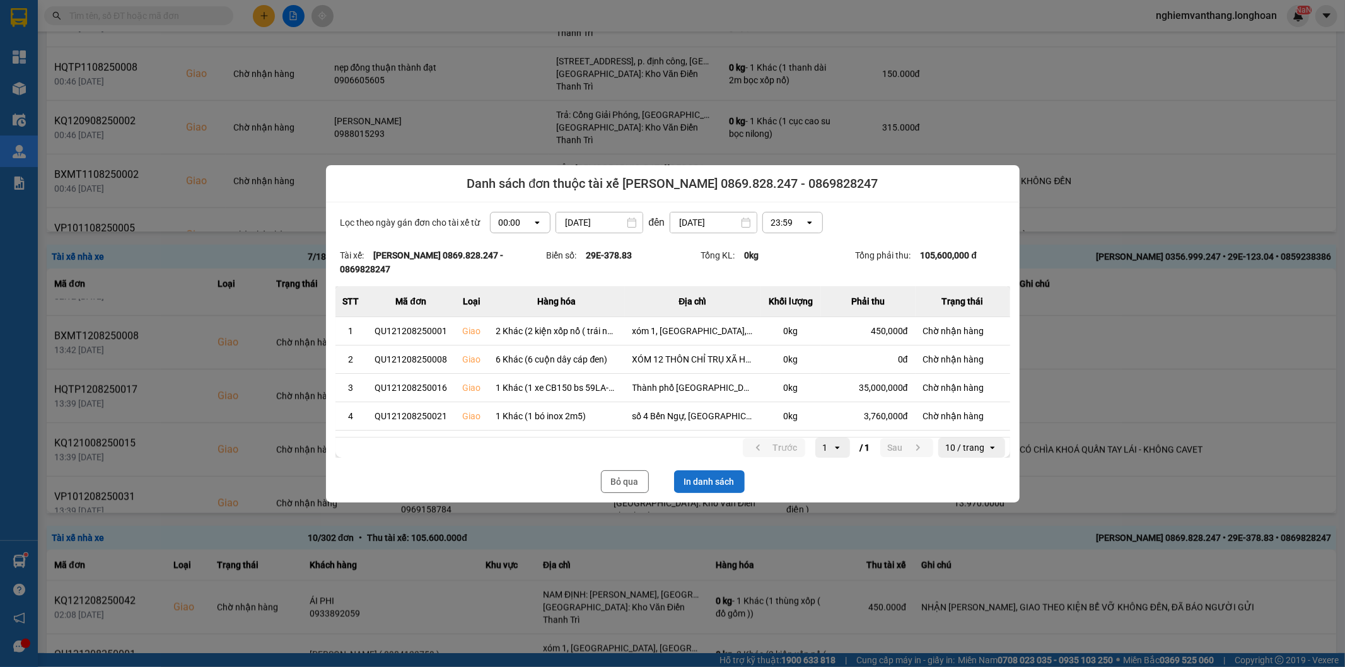
click at [707, 470] on button "In danh sách" at bounding box center [709, 481] width 71 height 23
